Goal: Check status: Check status

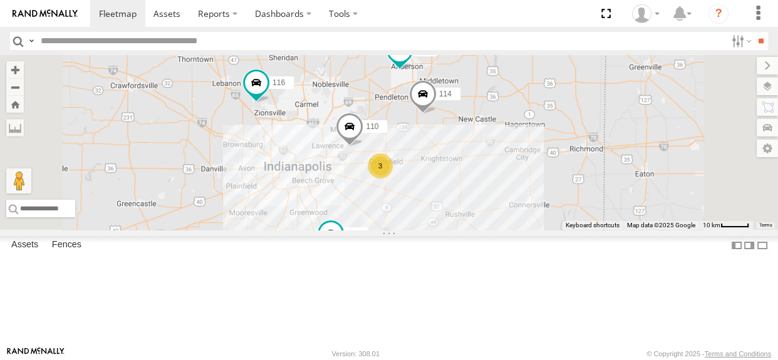
drag, startPoint x: 458, startPoint y: 160, endPoint x: 457, endPoint y: 125, distance: 35.1
click at [457, 125] on div "114 116 110 118 3 111 112" at bounding box center [389, 142] width 778 height 175
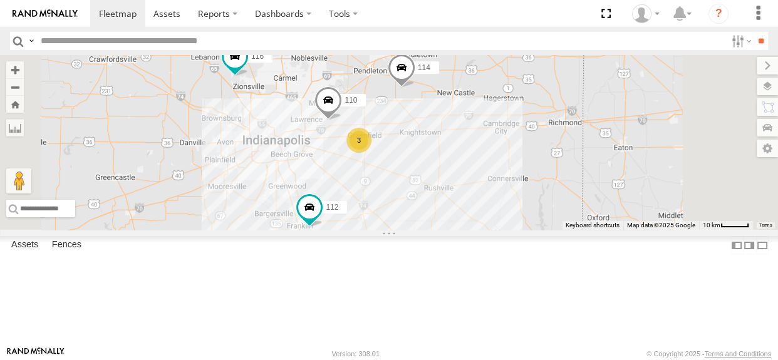
click at [432, 174] on div "114 116 110 118 3 111 112" at bounding box center [389, 142] width 778 height 175
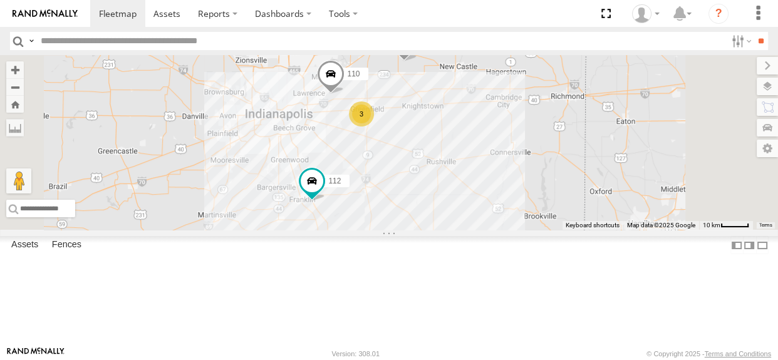
drag, startPoint x: 449, startPoint y: 202, endPoint x: 455, endPoint y: 161, distance: 41.8
click at [455, 161] on div "114 116 110 118 3 111 112" at bounding box center [389, 142] width 778 height 175
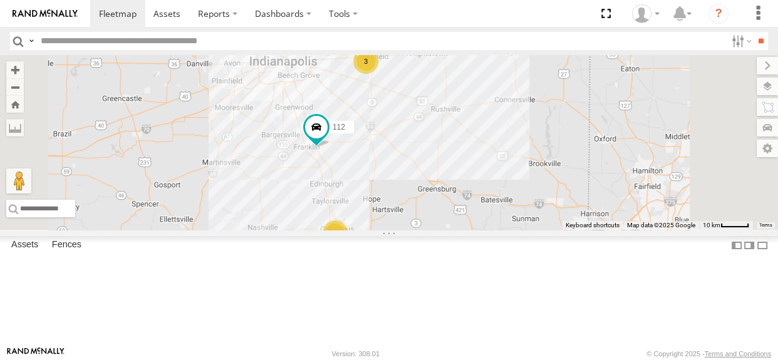
click at [348, 246] on div "2" at bounding box center [335, 233] width 25 height 25
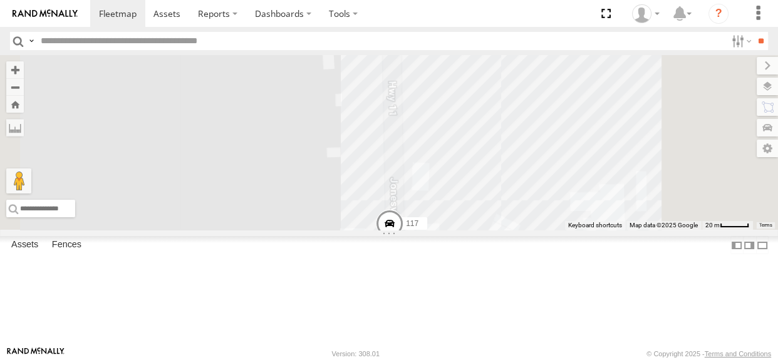
click at [404, 244] on span at bounding box center [390, 227] width 28 height 34
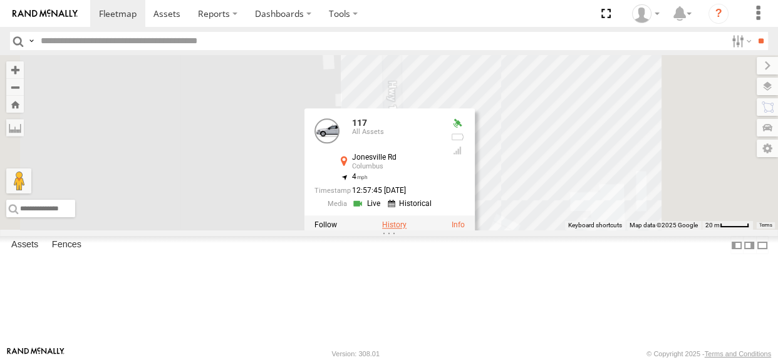
click at [407, 229] on label at bounding box center [394, 225] width 24 height 9
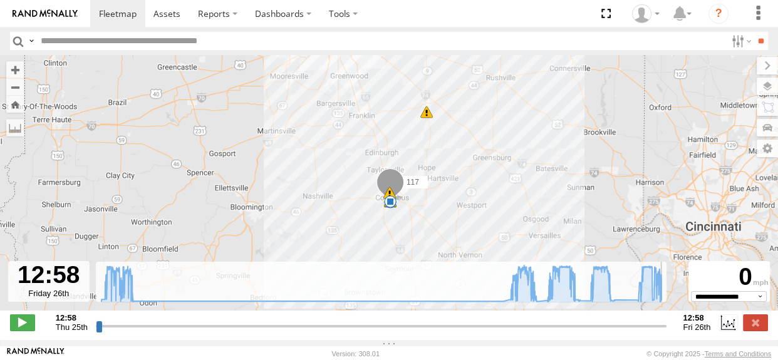
drag, startPoint x: 100, startPoint y: 332, endPoint x: 679, endPoint y: 307, distance: 580.2
type input "**********"
click at [667, 320] on input "range" at bounding box center [381, 326] width 571 height 12
click at [756, 326] on label at bounding box center [755, 323] width 25 height 16
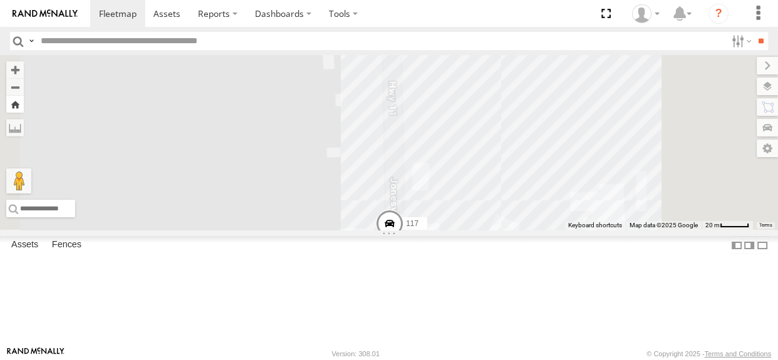
click at [24, 113] on button "Zoom Home" at bounding box center [15, 104] width 18 height 17
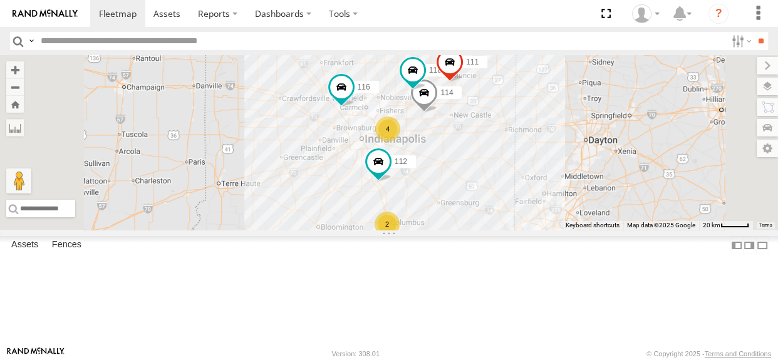
drag, startPoint x: 632, startPoint y: 194, endPoint x: 603, endPoint y: 246, distance: 60.0
click at [603, 230] on div "114 116 4 118 2 111 112" at bounding box center [389, 142] width 778 height 175
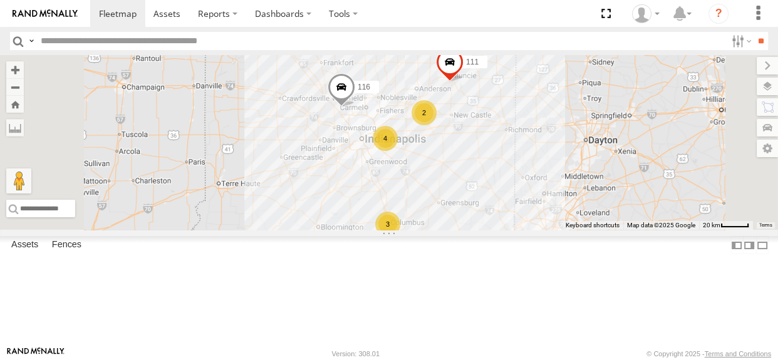
click at [398, 151] on div "4" at bounding box center [385, 138] width 25 height 25
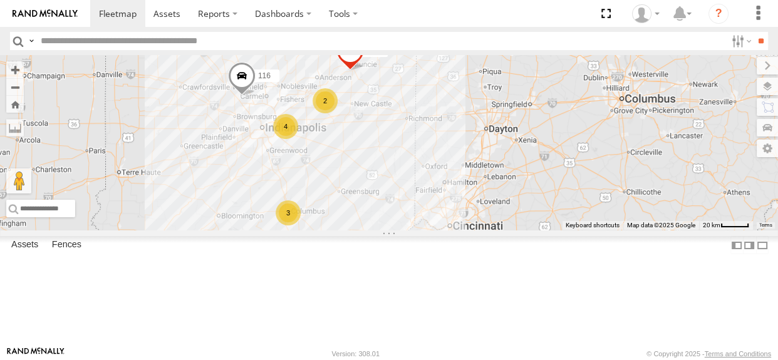
drag, startPoint x: 490, startPoint y: 247, endPoint x: 503, endPoint y: 190, distance: 57.9
click at [503, 190] on div "116 111 2 4 3" at bounding box center [389, 142] width 778 height 175
click at [316, 133] on div "4" at bounding box center [303, 120] width 25 height 25
